Goal: Find specific page/section: Find specific page/section

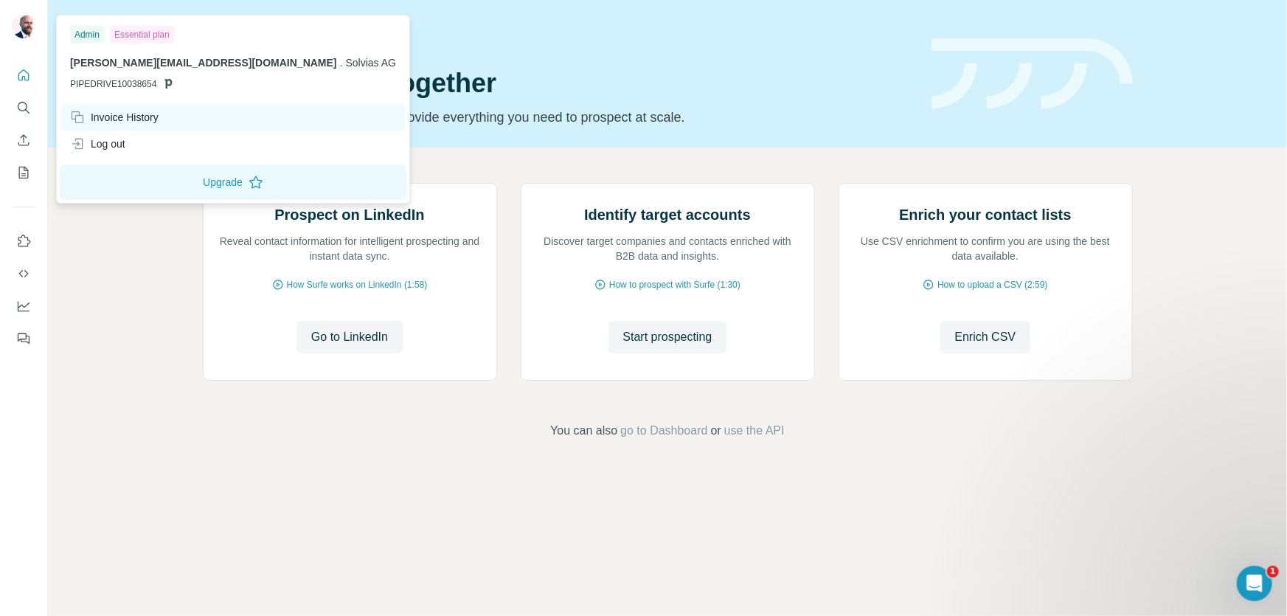
click at [100, 119] on div "Invoice History" at bounding box center [114, 117] width 89 height 15
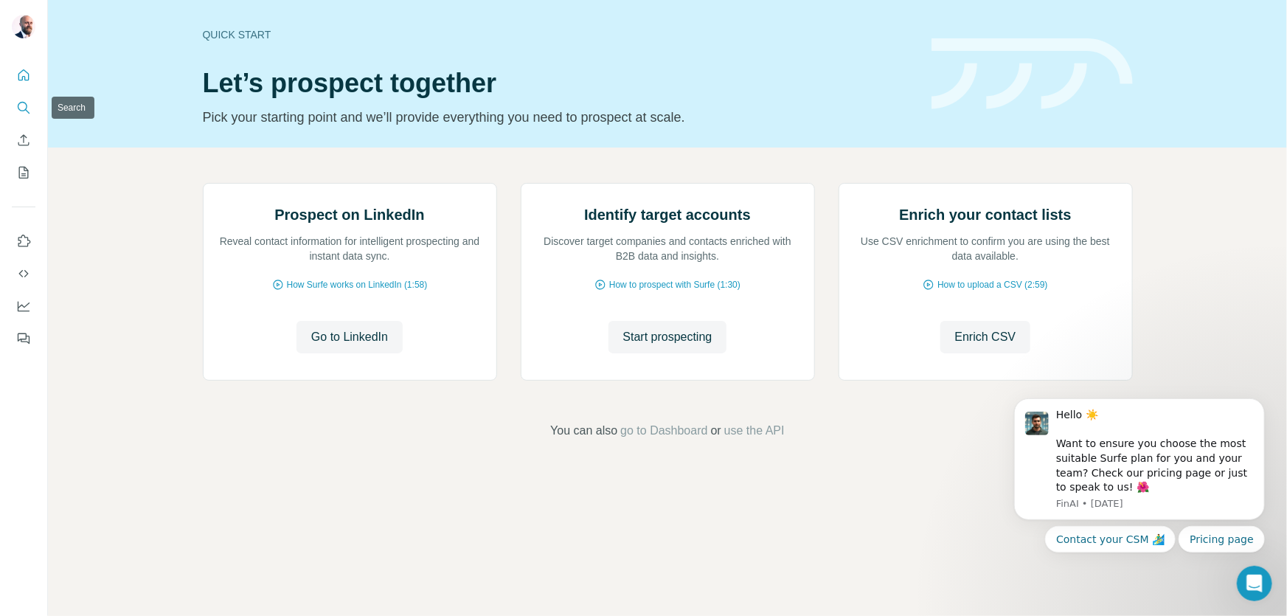
click at [27, 110] on icon "Search" at bounding box center [23, 107] width 15 height 15
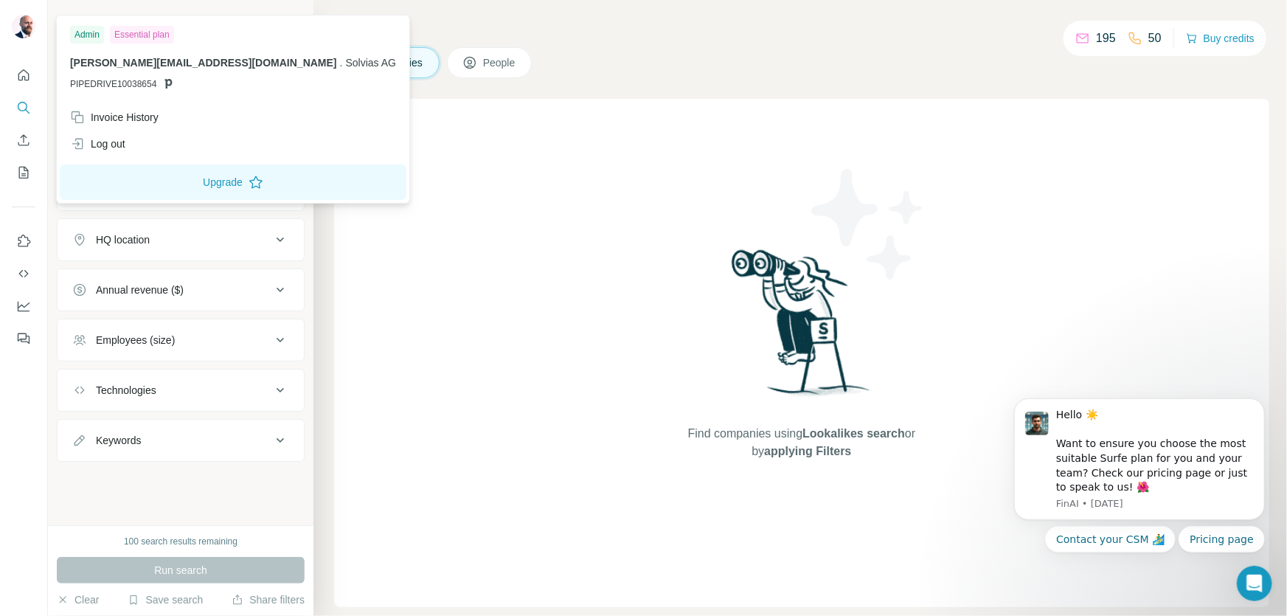
click at [28, 24] on img at bounding box center [24, 27] width 24 height 24
click at [133, 119] on div "Invoice History" at bounding box center [114, 117] width 89 height 15
